Goal: Find specific page/section: Find specific page/section

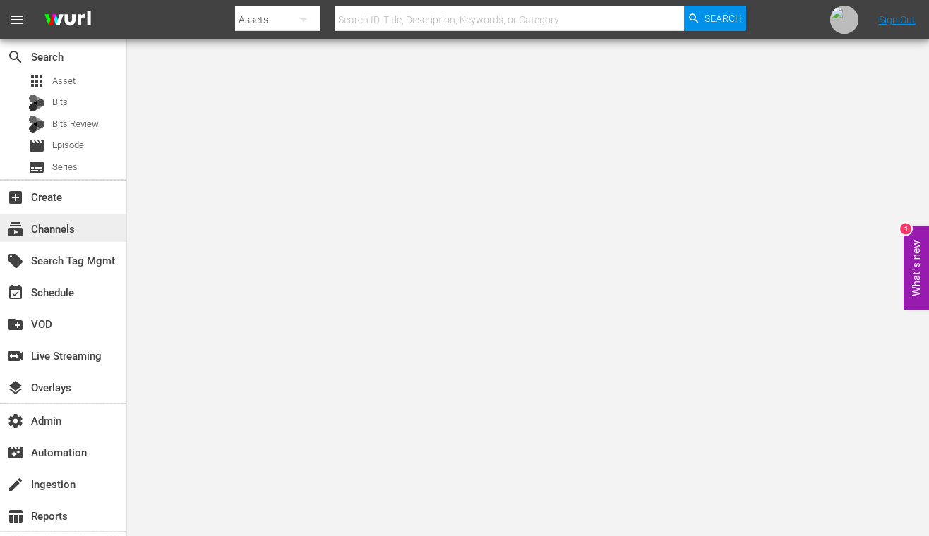
click at [52, 224] on div "subscriptions Channels" at bounding box center [39, 227] width 79 height 13
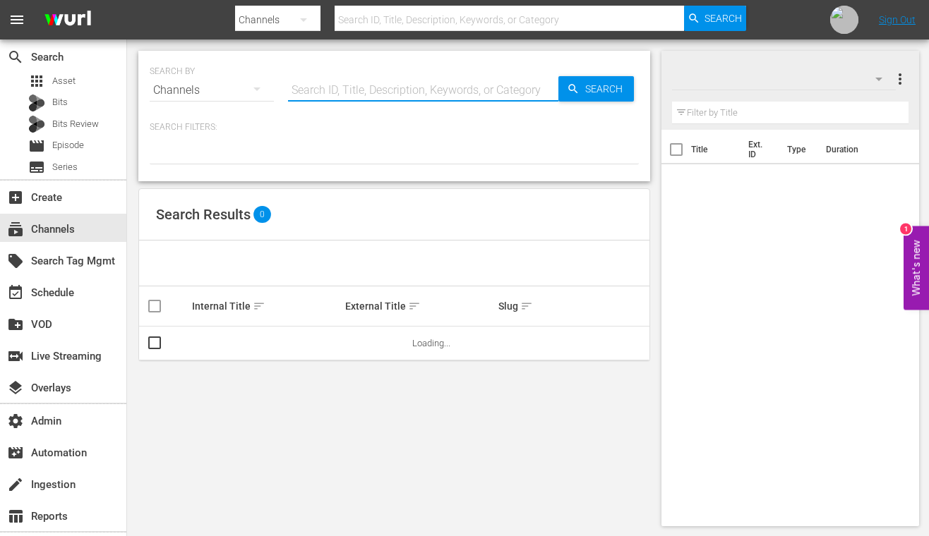
click at [338, 84] on input "text" at bounding box center [423, 90] width 270 height 34
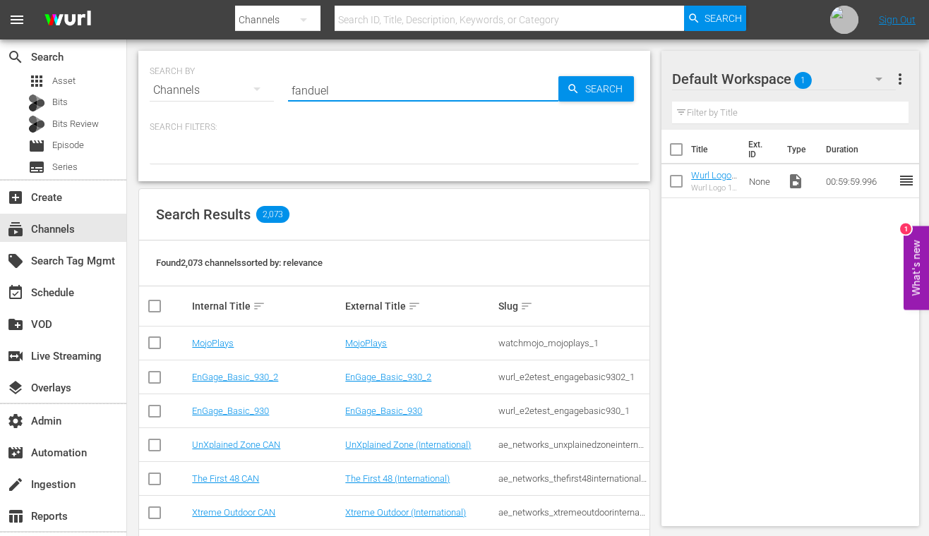
type input "fanduel"
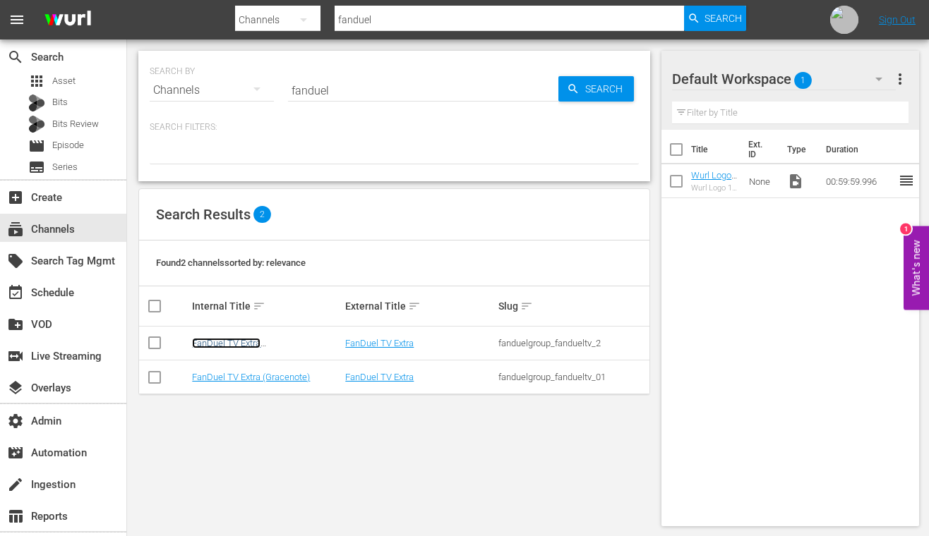
click at [265, 341] on link "FanDuel TV Extra (Generic/[PERSON_NAME] EPG)" at bounding box center [255, 348] width 127 height 21
